Goal: Task Accomplishment & Management: Manage account settings

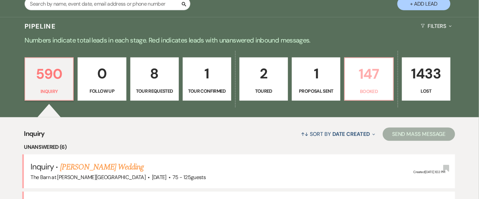
click at [362, 76] on p "147" at bounding box center [369, 74] width 40 height 22
click at [141, 9] on input "text" at bounding box center [108, 3] width 166 height 13
click at [139, 8] on input "text" at bounding box center [108, 3] width 166 height 13
click at [126, 8] on input "text" at bounding box center [108, 3] width 166 height 13
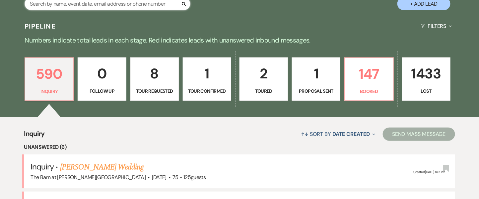
click at [145, 9] on input "text" at bounding box center [108, 3] width 166 height 13
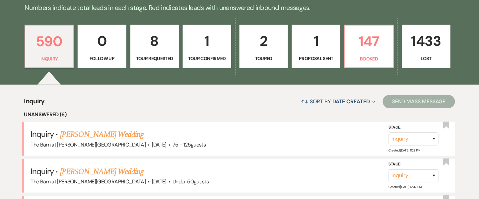
scroll to position [133, 0]
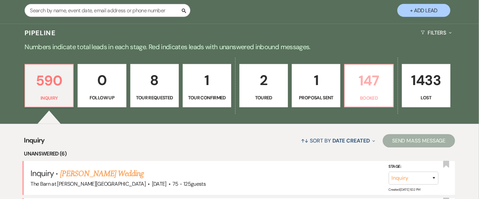
click at [378, 87] on p "147" at bounding box center [369, 80] width 40 height 22
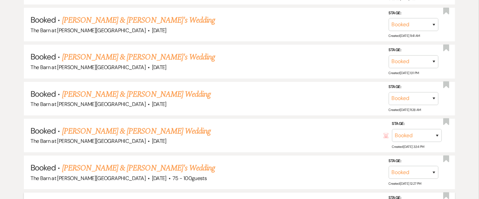
scroll to position [1246, 0]
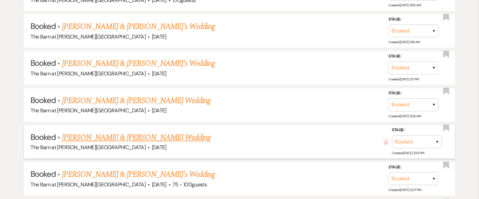
click at [140, 132] on link "[PERSON_NAME] & [PERSON_NAME] Wedding" at bounding box center [136, 138] width 149 height 12
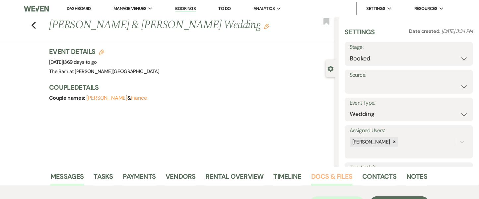
drag, startPoint x: 334, startPoint y: 178, endPoint x: 332, endPoint y: 175, distance: 3.5
click at [334, 177] on link "Docs & Files" at bounding box center [331, 178] width 41 height 15
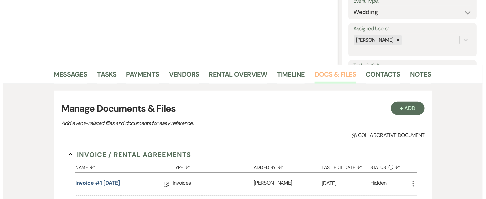
scroll to position [410, 0]
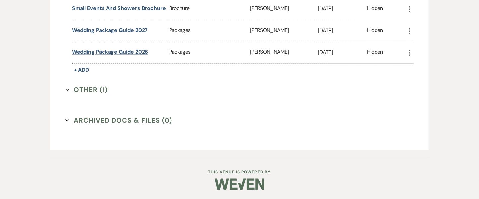
click at [112, 53] on button "Wedding Package Guide 2026" at bounding box center [110, 52] width 76 height 8
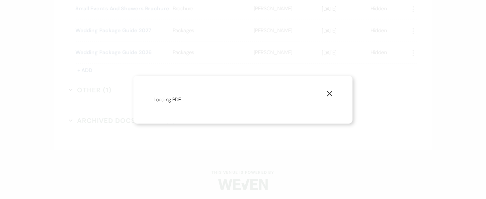
click at [235, 90] on div "X Loading PDF…" at bounding box center [242, 100] width 219 height 48
click at [330, 91] on icon "X" at bounding box center [330, 94] width 6 height 6
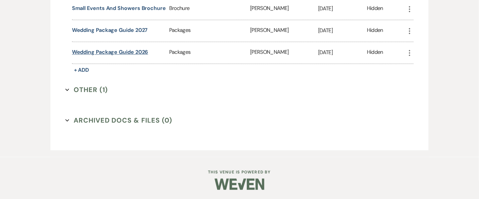
click at [136, 50] on button "Wedding Package Guide 2026" at bounding box center [110, 52] width 76 height 8
